Goal: Navigation & Orientation: Find specific page/section

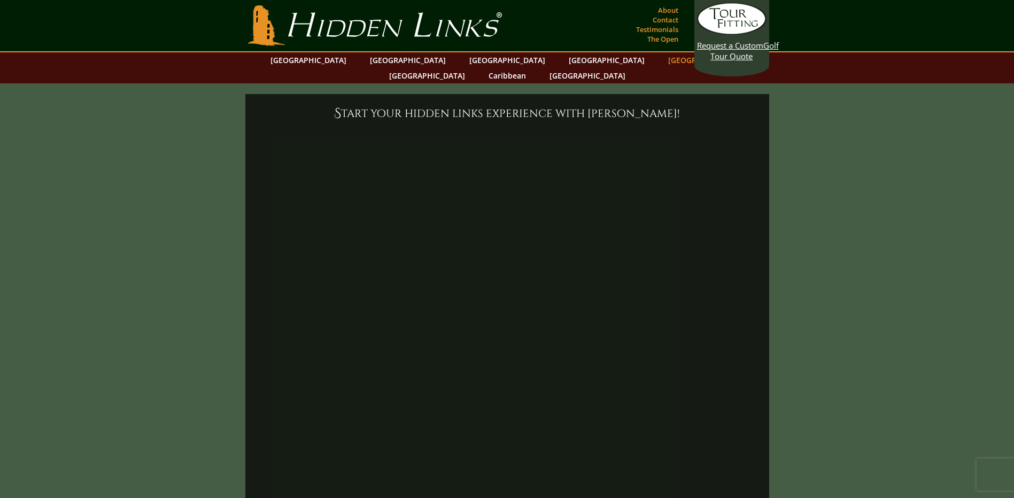
click at [663, 57] on link "[GEOGRAPHIC_DATA]" at bounding box center [706, 60] width 87 height 16
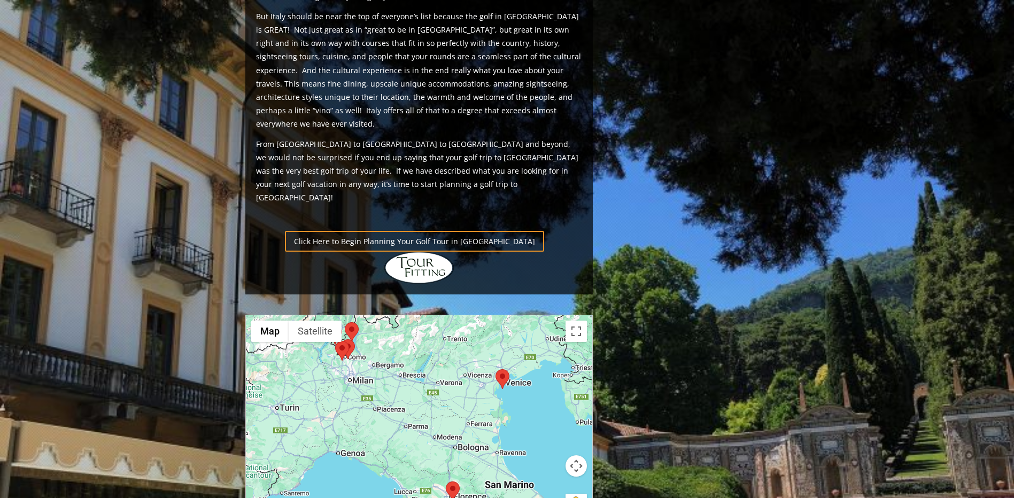
scroll to position [535, 0]
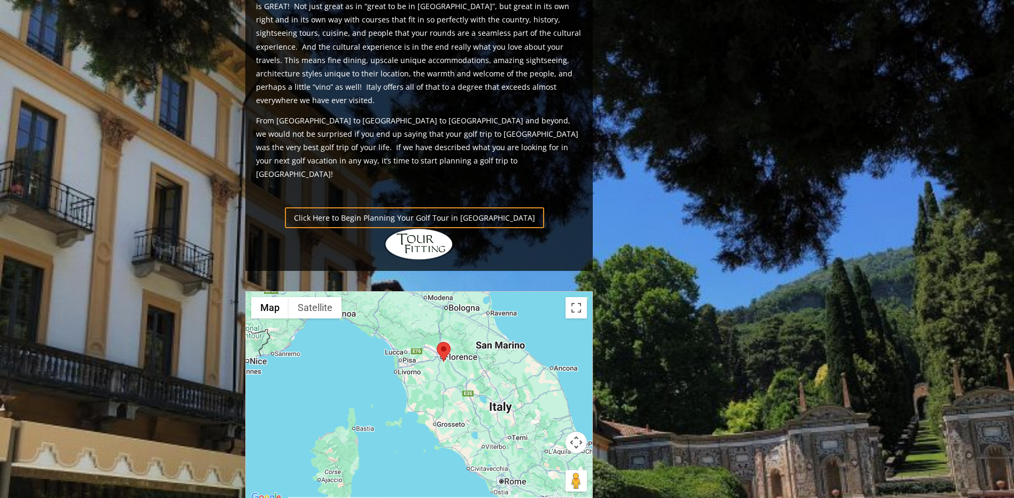
drag, startPoint x: 450, startPoint y: 347, endPoint x: 439, endPoint y: 231, distance: 116.4
click at [439, 292] on div at bounding box center [419, 398] width 346 height 213
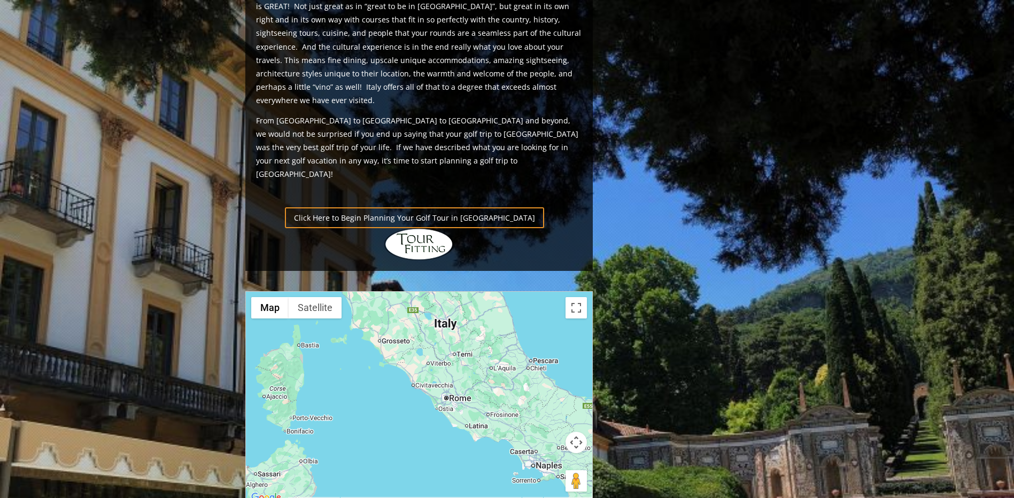
drag, startPoint x: 533, startPoint y: 331, endPoint x: 474, endPoint y: 239, distance: 108.7
click at [474, 292] on div at bounding box center [419, 398] width 346 height 213
